Goal: Use online tool/utility: Utilize a website feature to perform a specific function

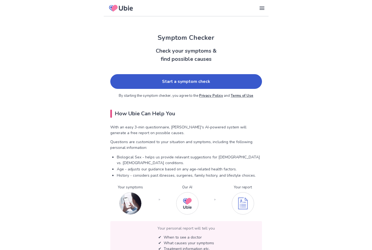
click at [246, 78] on link "Start a symptom check" at bounding box center [186, 81] width 152 height 15
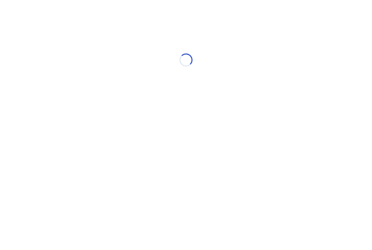
click at [222, 111] on div "Loading..." at bounding box center [186, 59] width 155 height 109
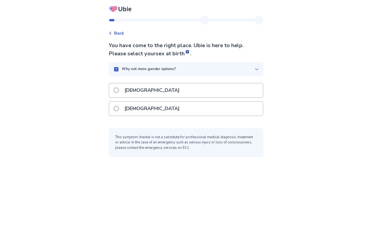
click at [229, 108] on div "[DEMOGRAPHIC_DATA]" at bounding box center [186, 109] width 154 height 14
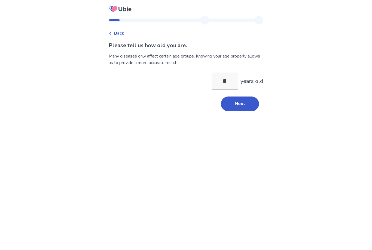
type input "**"
click at [228, 109] on button "Next" at bounding box center [240, 103] width 38 height 15
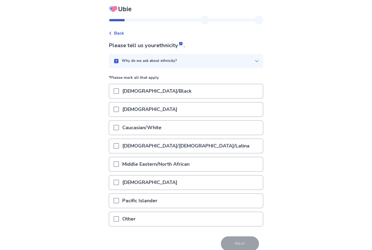
click at [176, 126] on div "Caucasian/White" at bounding box center [186, 128] width 154 height 14
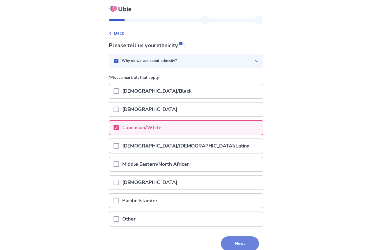
click at [240, 241] on button "Next" at bounding box center [240, 243] width 38 height 15
